Goal: Navigation & Orientation: Find specific page/section

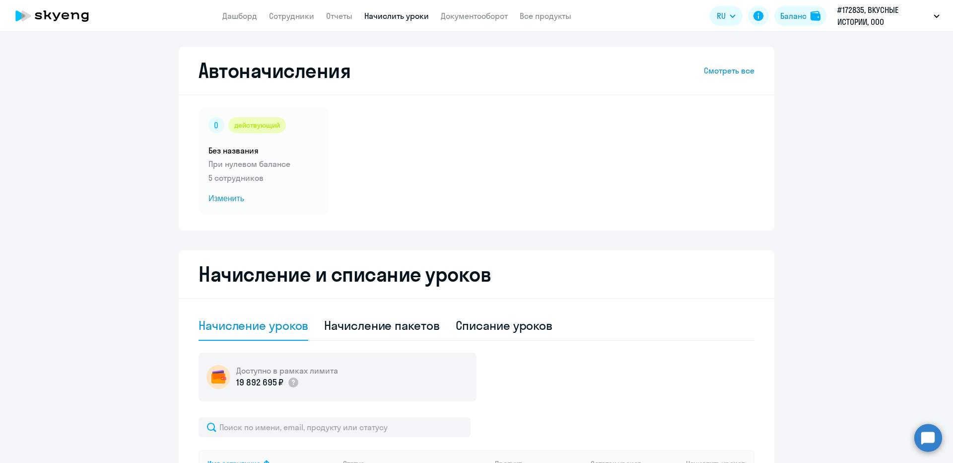
select select "10"
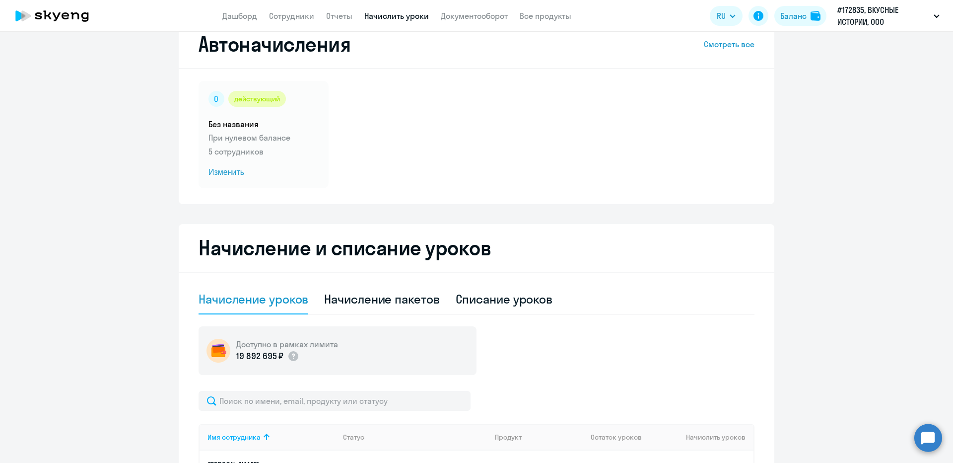
scroll to position [18, 0]
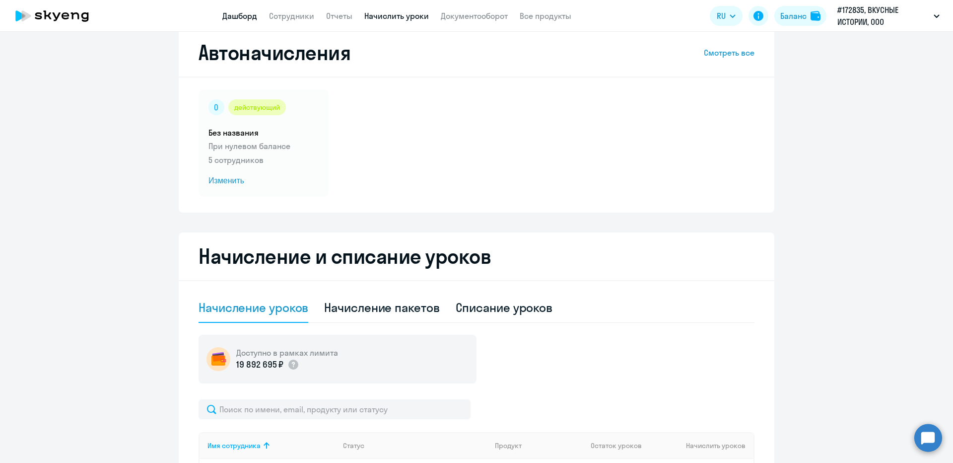
click at [229, 17] on link "Дашборд" at bounding box center [239, 16] width 35 height 10
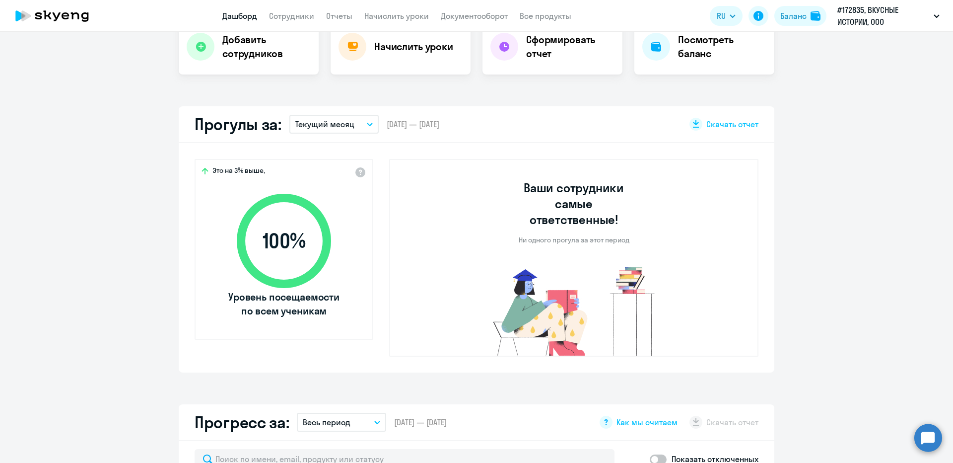
scroll to position [50, 0]
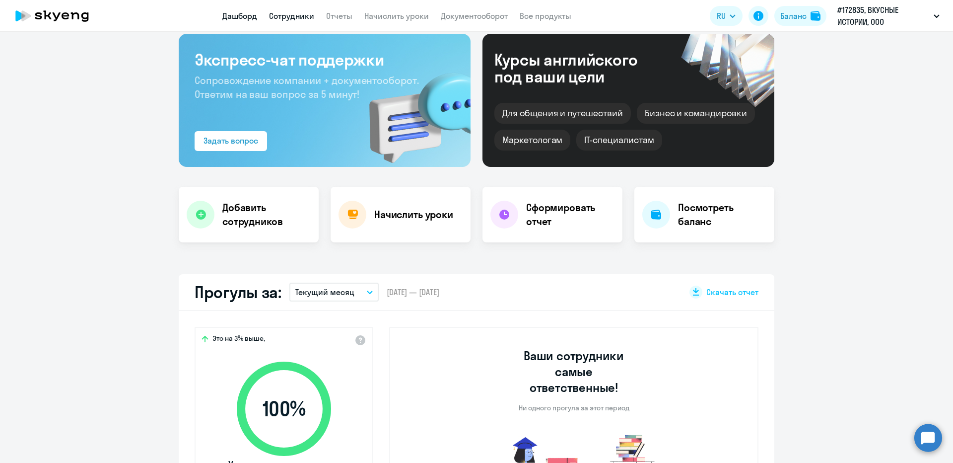
click at [295, 16] on link "Сотрудники" at bounding box center [291, 16] width 45 height 10
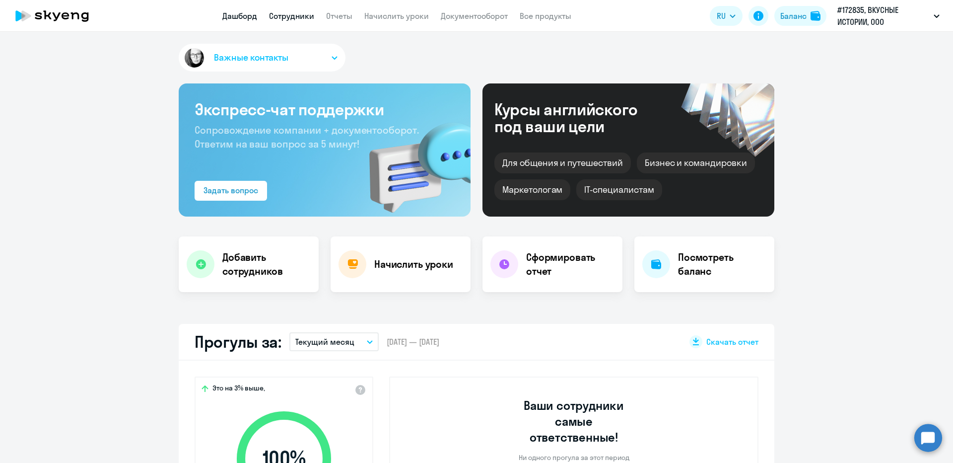
select select "30"
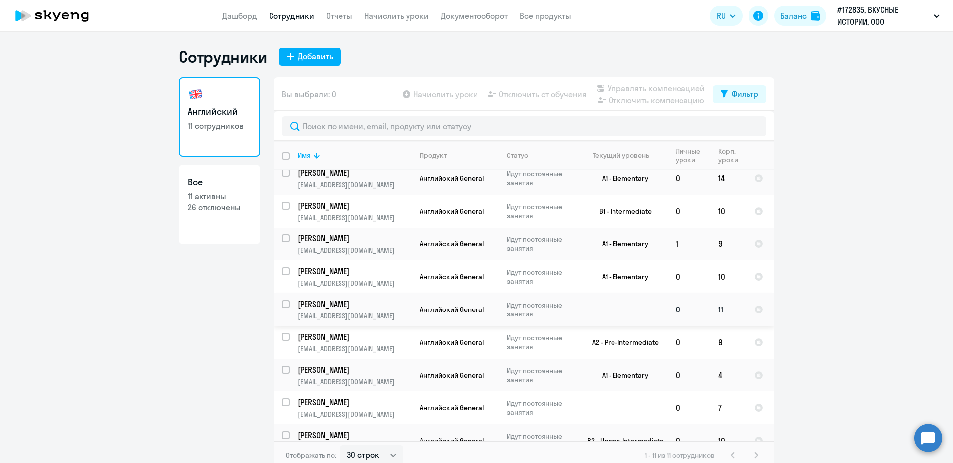
scroll to position [40, 0]
click at [452, 20] on link "Документооборот" at bounding box center [474, 16] width 67 height 10
